Goal: Information Seeking & Learning: Learn about a topic

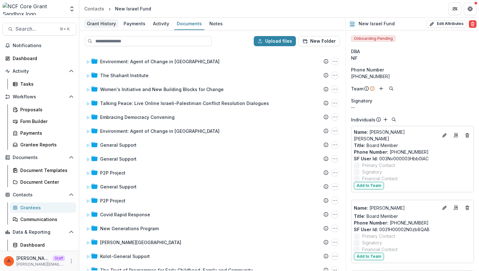
click at [103, 24] on div "Grant History" at bounding box center [101, 23] width 34 height 9
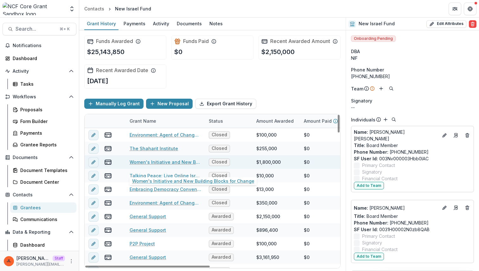
click at [149, 166] on link "Women's Initiative and New Building Blocks for Change" at bounding box center [165, 162] width 72 height 7
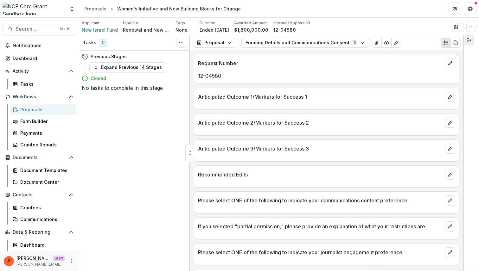
click at [468, 43] on icon "Expand right" at bounding box center [468, 40] width 5 height 5
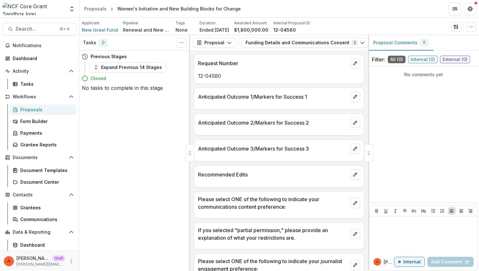
click at [371, 154] on div at bounding box center [368, 153] width 9 height 18
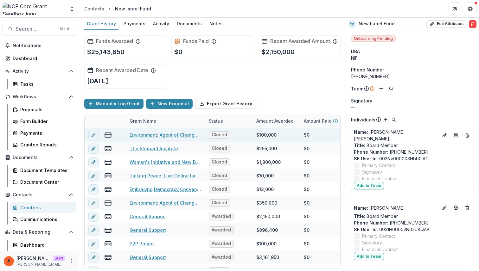
click at [141, 138] on link "Environment: Agent of Change in [GEOGRAPHIC_DATA]" at bounding box center [165, 135] width 72 height 7
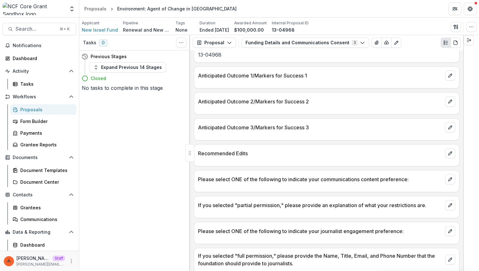
scroll to position [29, 0]
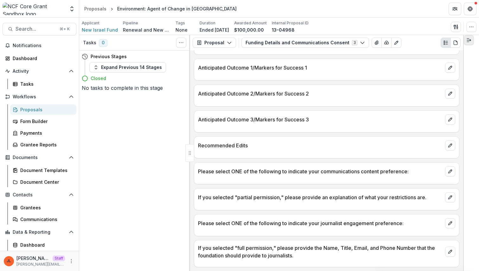
click at [471, 42] on icon "Expand right" at bounding box center [468, 40] width 5 height 5
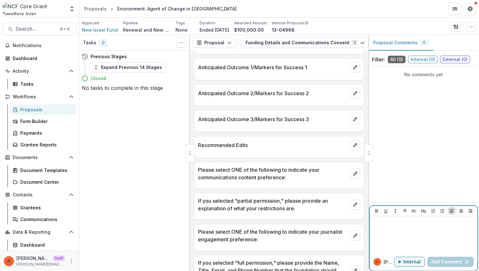
click at [404, 234] on div at bounding box center [423, 235] width 103 height 32
click at [407, 262] on p "Internal" at bounding box center [411, 262] width 17 height 5
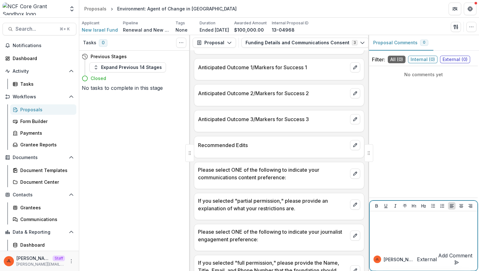
click at [417, 262] on p "External" at bounding box center [427, 260] width 20 height 8
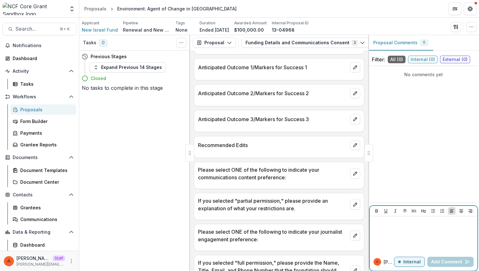
click at [425, 240] on div at bounding box center [423, 235] width 103 height 32
click at [365, 154] on div at bounding box center [368, 153] width 9 height 18
click at [418, 134] on div "No comments yet" at bounding box center [423, 135] width 108 height 132
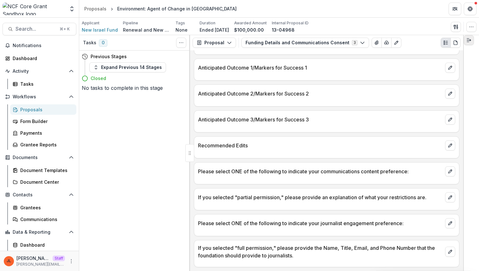
click at [466, 42] on button "Expand right" at bounding box center [468, 40] width 10 height 10
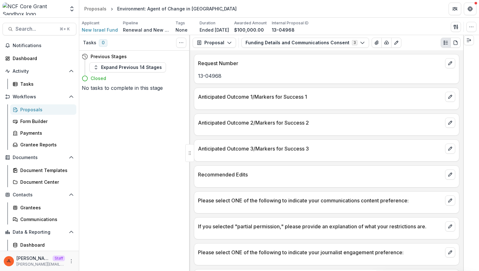
drag, startPoint x: 371, startPoint y: 153, endPoint x: 80, endPoint y: 2, distance: 327.8
click at [471, 43] on icon "Expand right" at bounding box center [468, 40] width 5 height 5
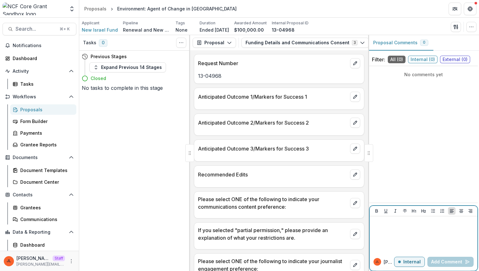
click at [394, 236] on div at bounding box center [423, 235] width 103 height 32
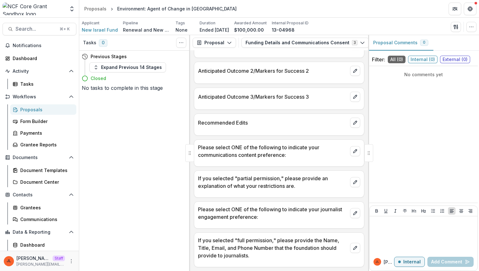
click at [423, 58] on span "Internal ( 0 )" at bounding box center [422, 60] width 29 height 8
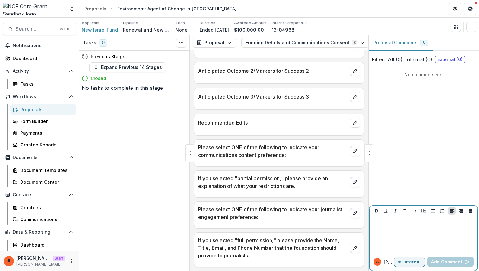
click at [417, 240] on div at bounding box center [423, 235] width 103 height 32
click at [455, 56] on span "External ( 0 )" at bounding box center [450, 60] width 30 height 8
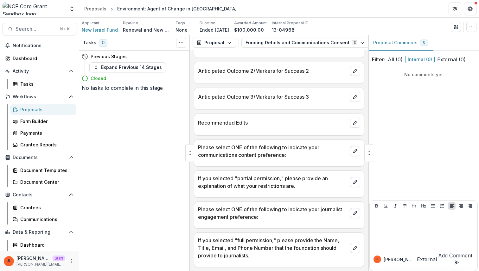
click at [424, 57] on span "Internal ( 0 )" at bounding box center [419, 60] width 29 height 8
